Goal: Transaction & Acquisition: Purchase product/service

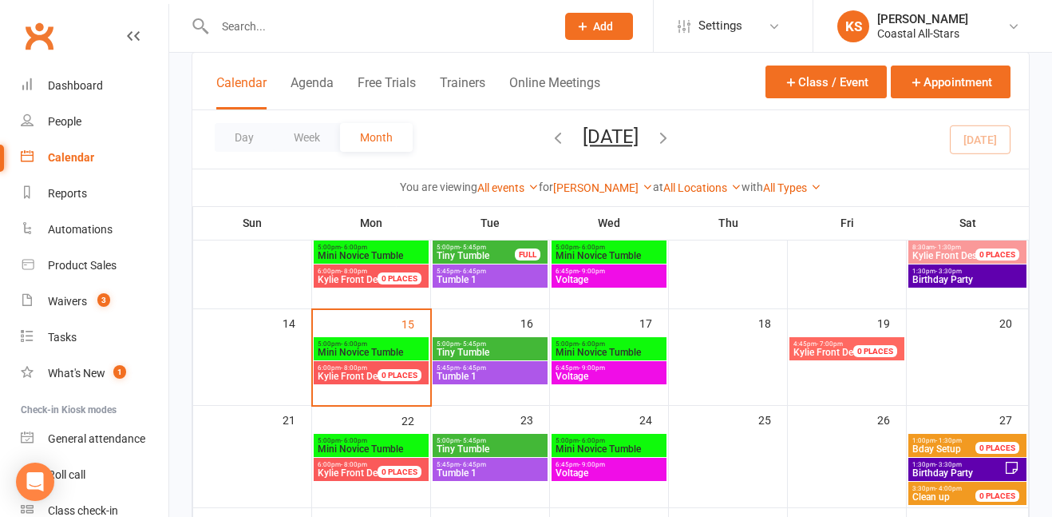
scroll to position [212, 0]
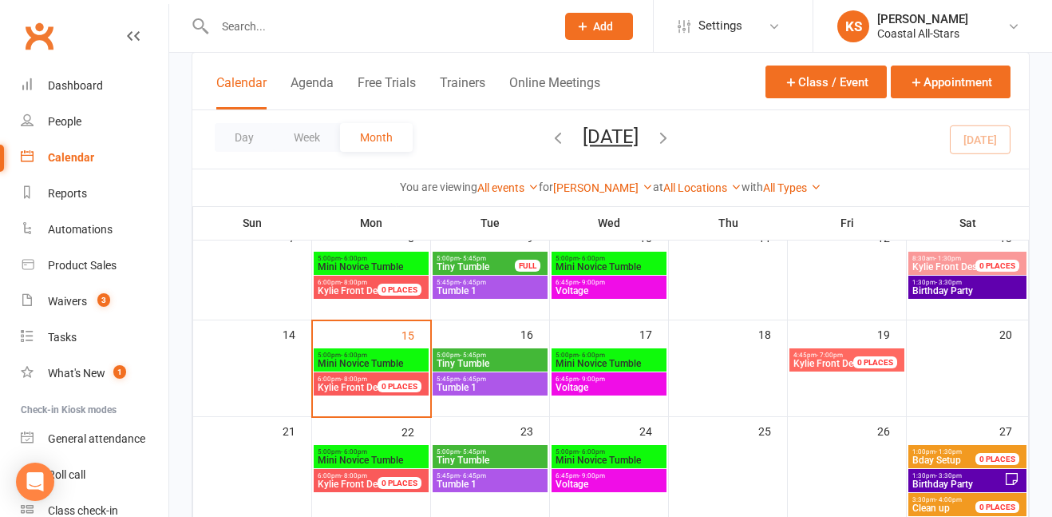
click at [129, 32] on icon at bounding box center [133, 36] width 13 height 13
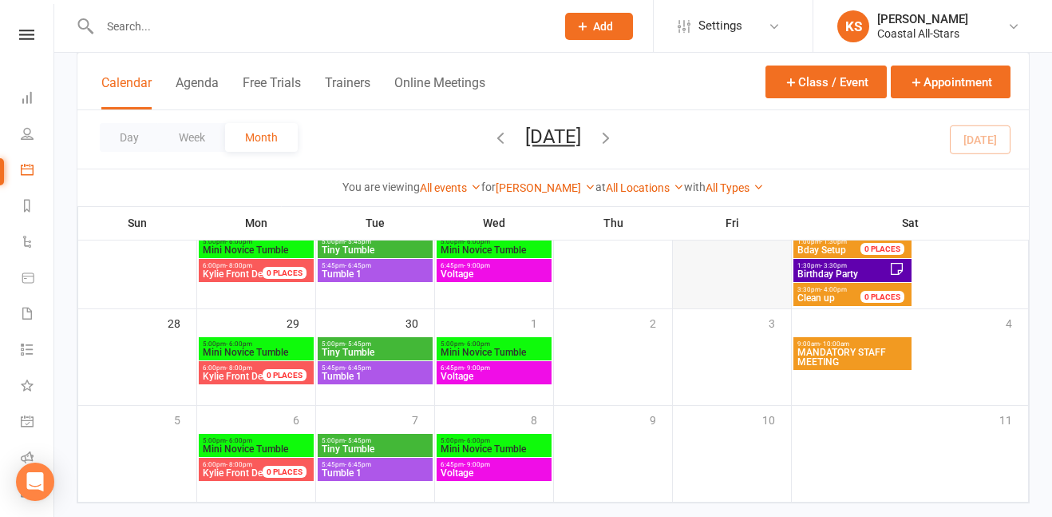
scroll to position [454, 0]
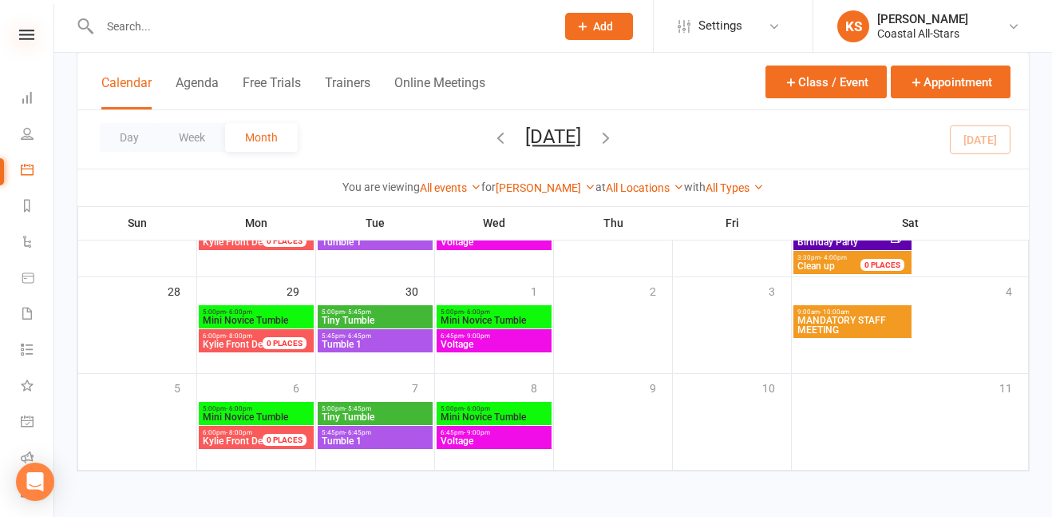
click at [32, 31] on icon at bounding box center [26, 35] width 15 height 10
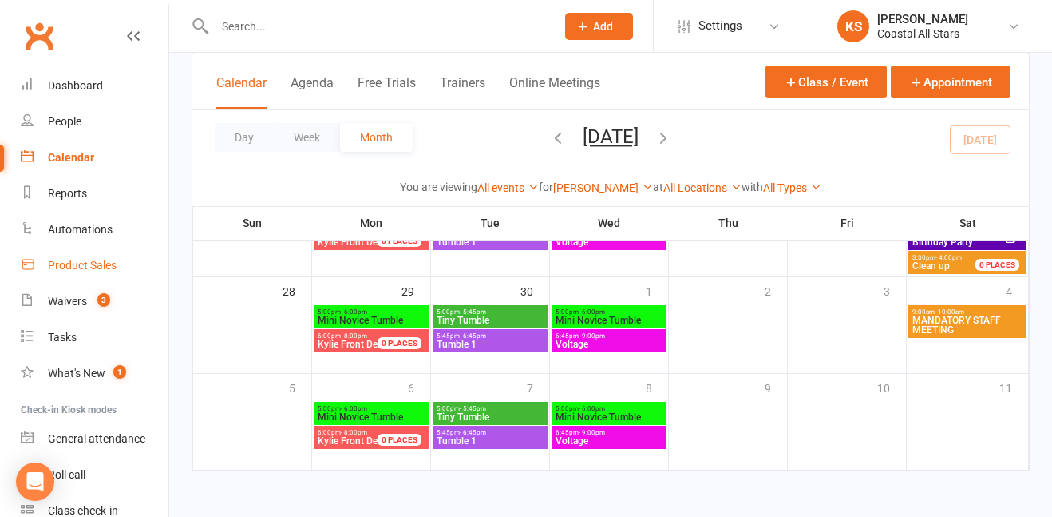
click at [69, 279] on link "Product Sales" at bounding box center [95, 266] width 148 height 36
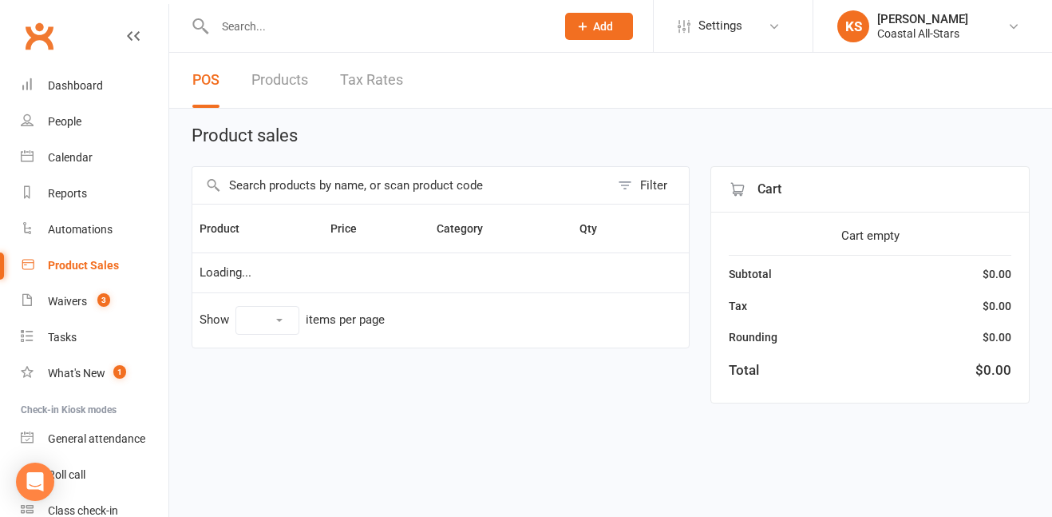
select select "10"
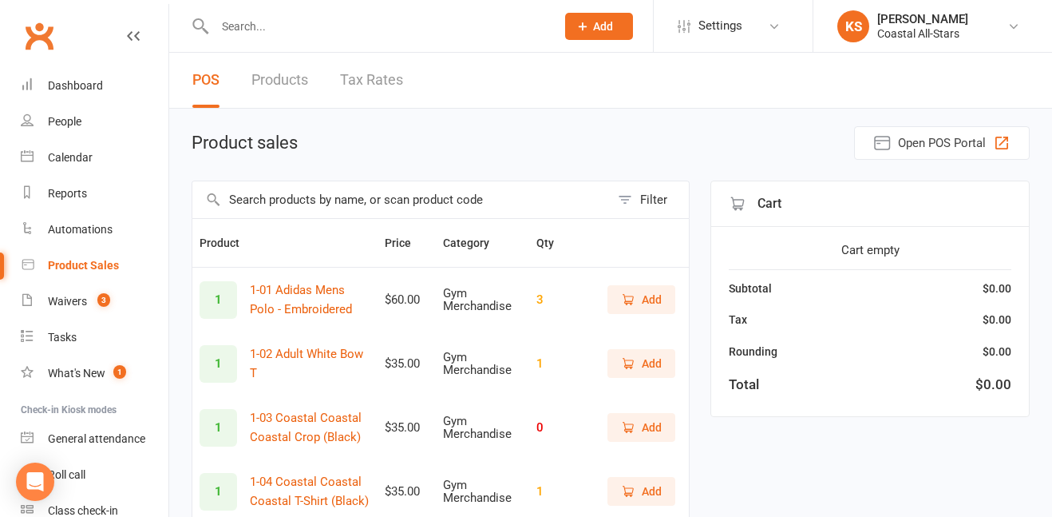
click at [450, 199] on input "text" at bounding box center [401, 199] width 418 height 37
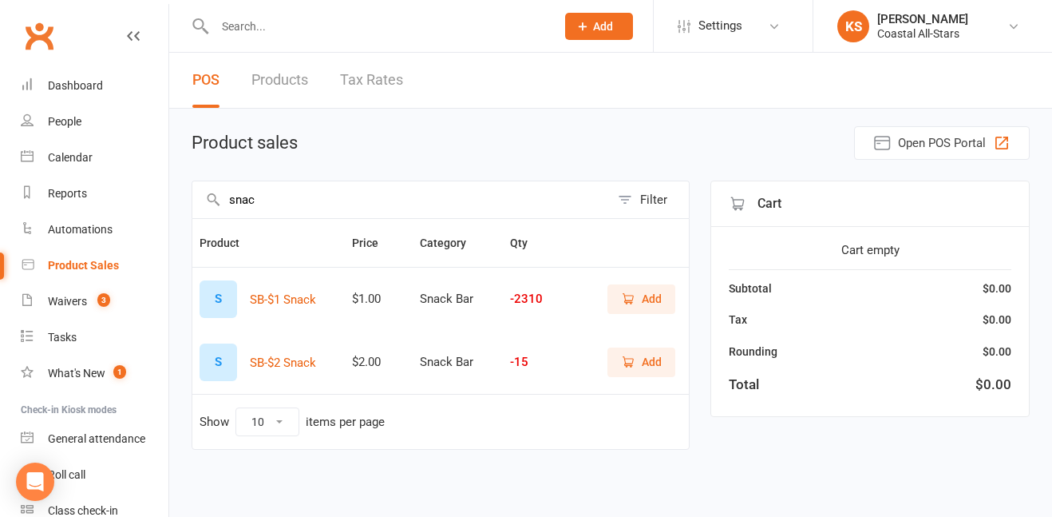
type input "snac"
click at [636, 290] on span "Add" at bounding box center [641, 299] width 41 height 18
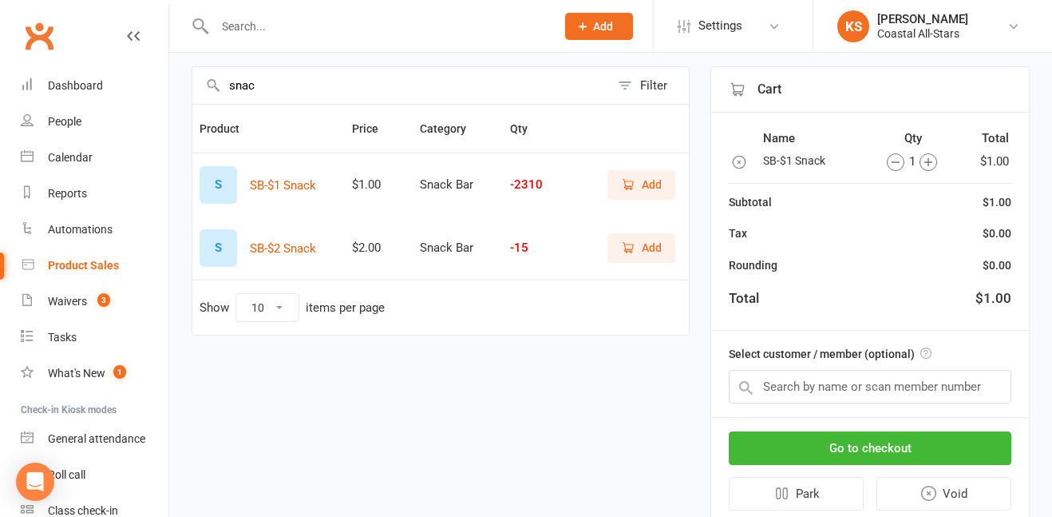
scroll to position [120, 0]
